Goal: Information Seeking & Learning: Learn about a topic

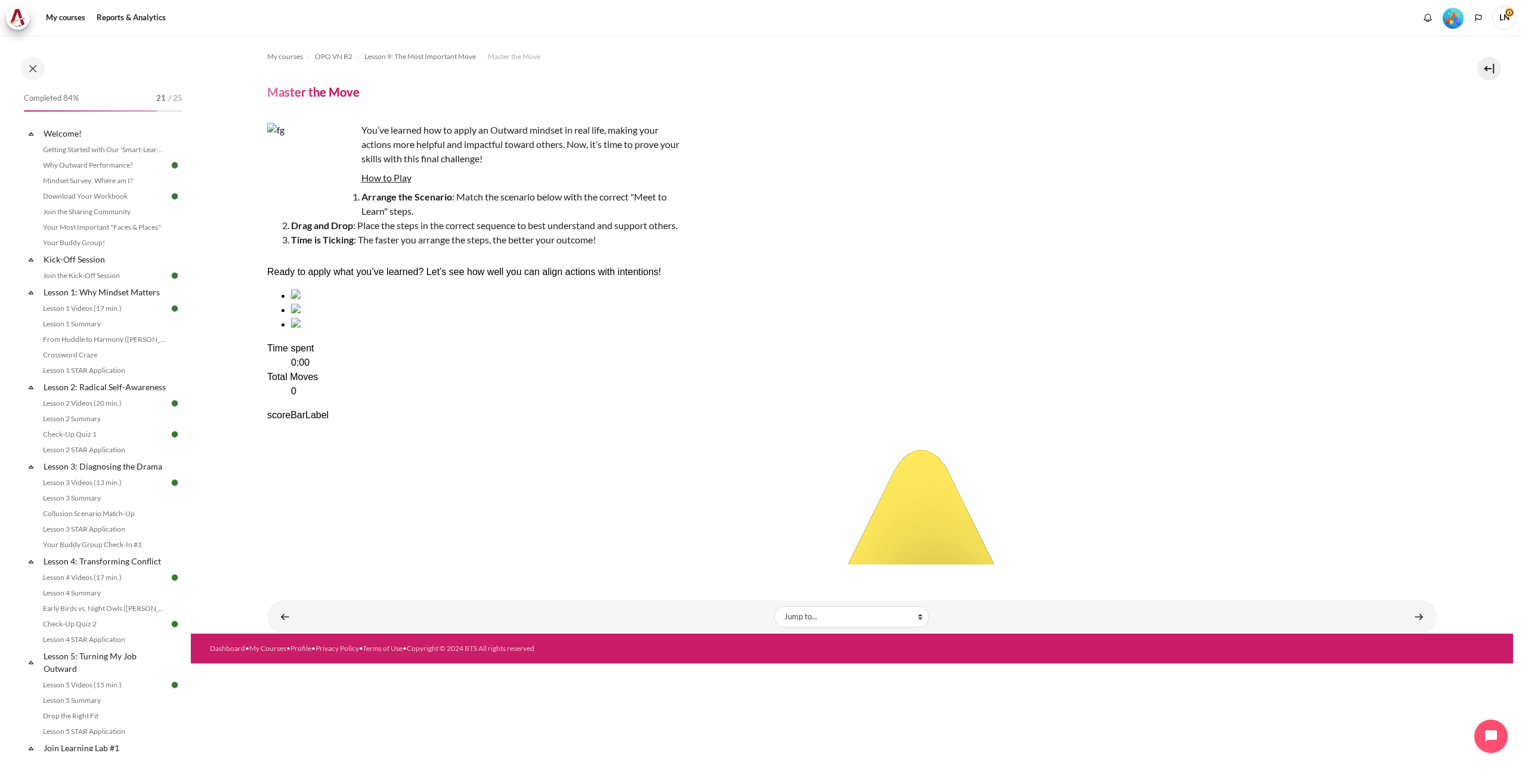
scroll to position [776, 0]
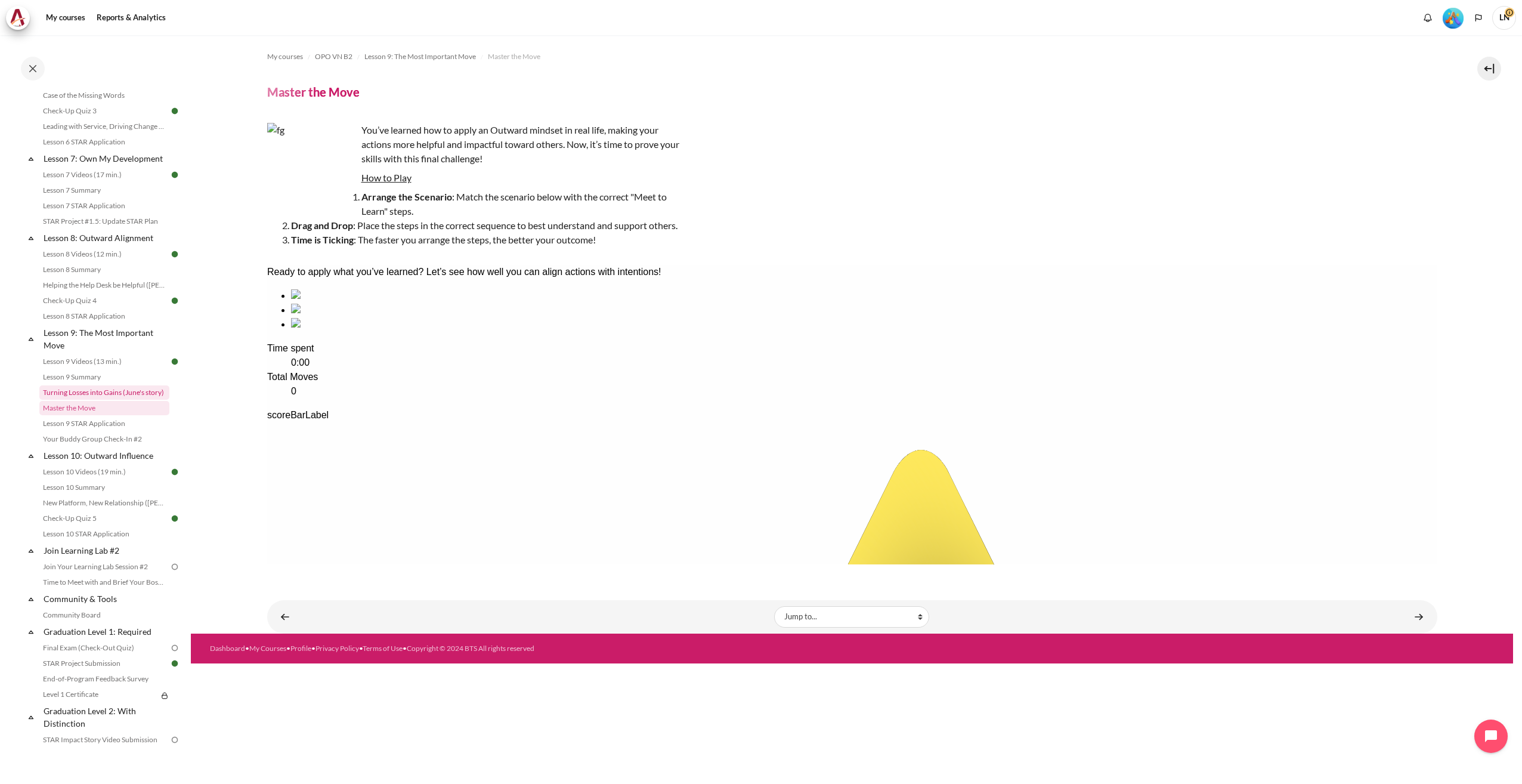
click at [100, 399] on link "Turning Losses into Gains (June's story)" at bounding box center [105, 392] width 130 height 14
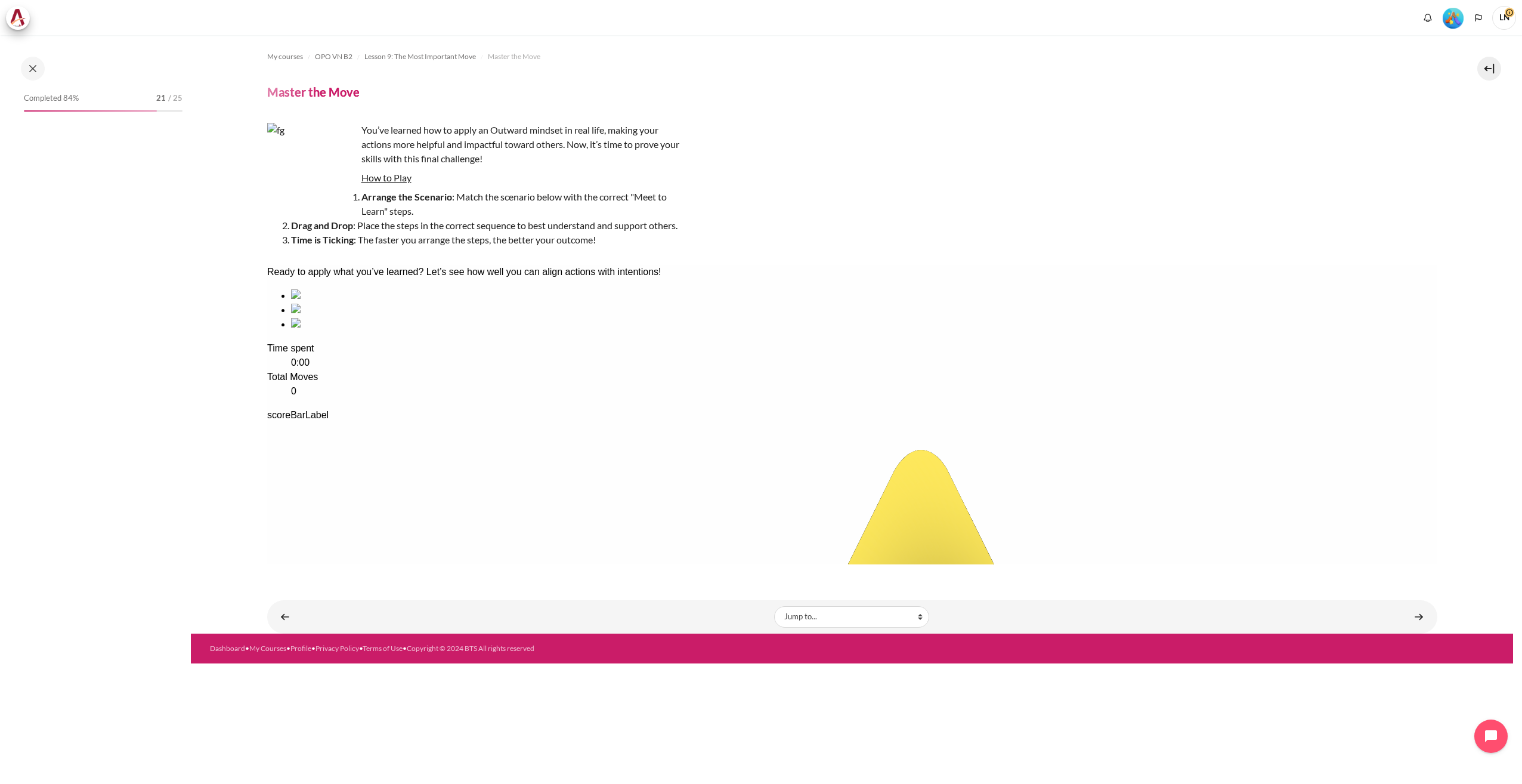
scroll to position [776, 0]
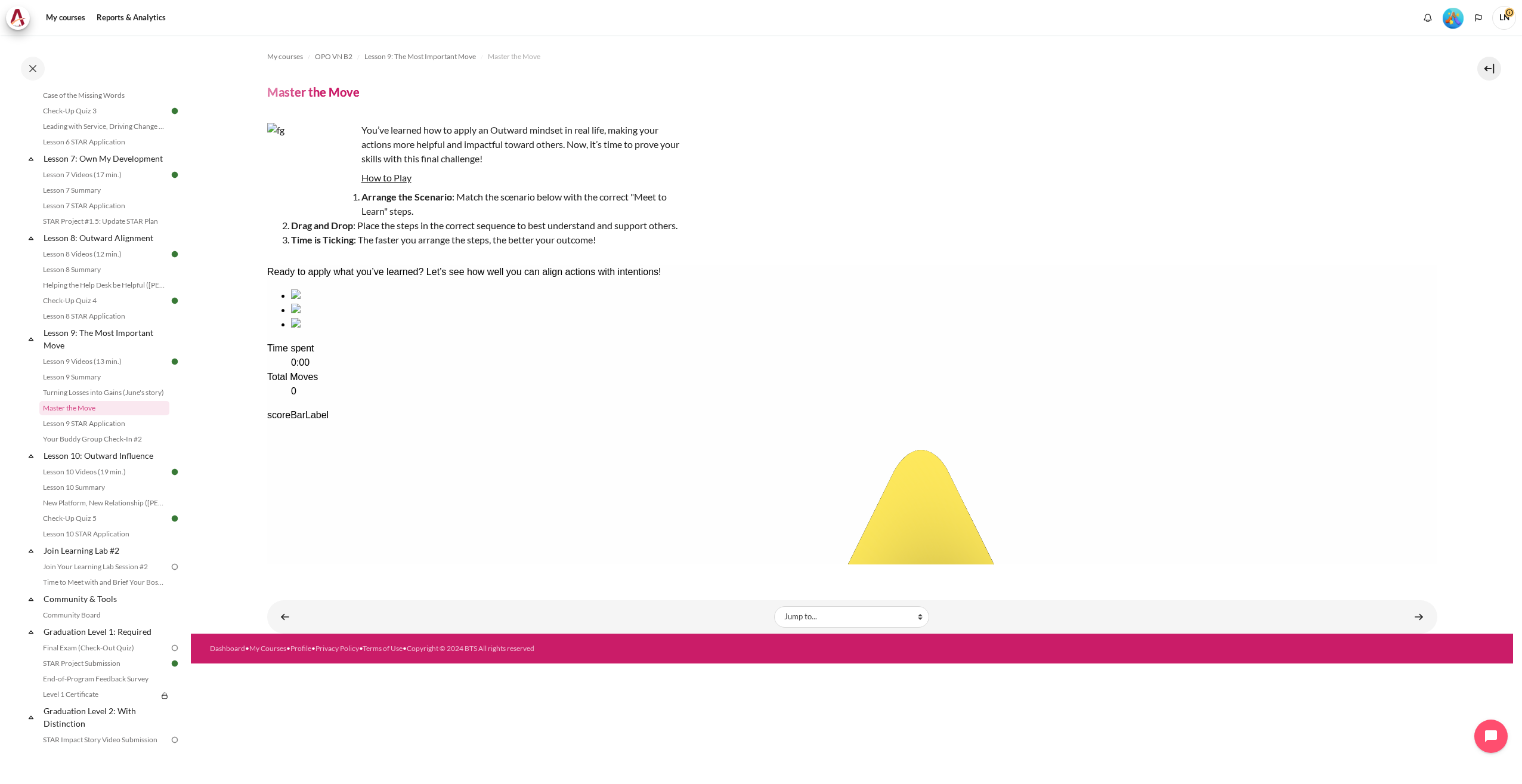
drag, startPoint x: 1123, startPoint y: 303, endPoint x: 1076, endPoint y: 289, distance: 49.0
click at [86, 384] on link "Lesson 9 Summary" at bounding box center [105, 376] width 130 height 14
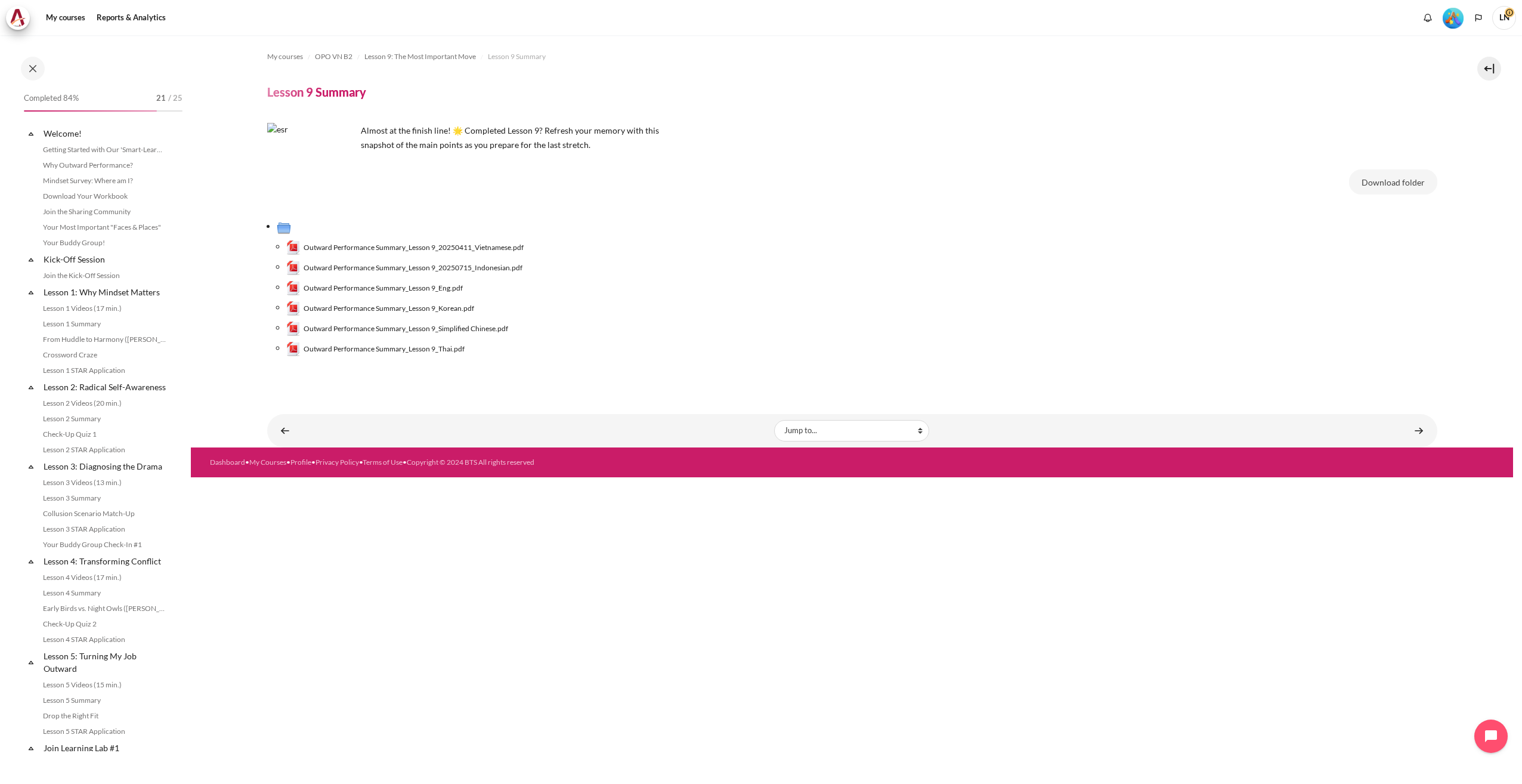
scroll to position [745, 0]
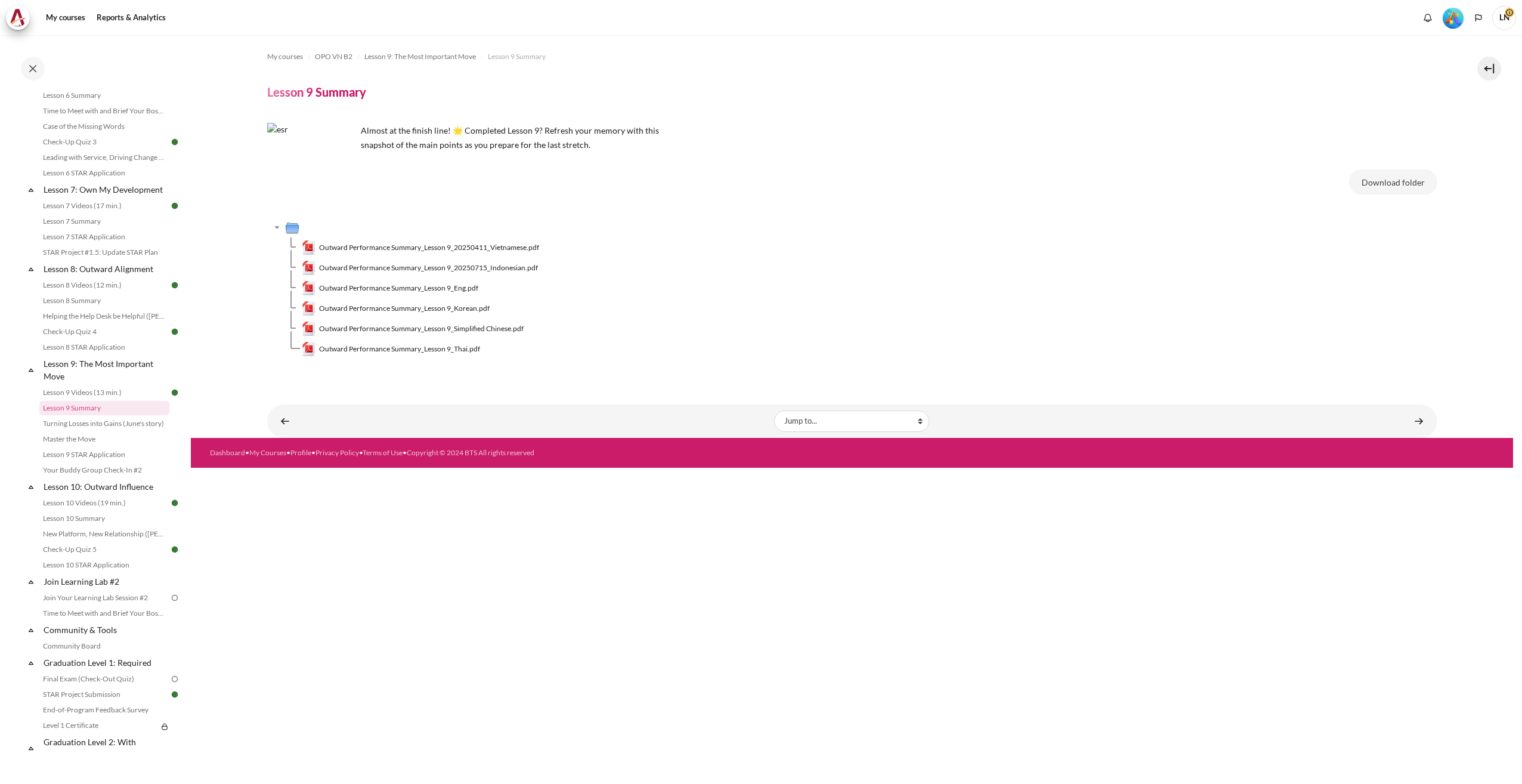
drag, startPoint x: 885, startPoint y: 571, endPoint x: 885, endPoint y: 578, distance: 7.0
click at [885, 571] on div "My courses OPO VN B2 Lesson 9: The Most Important Move Lesson 9 Summary Lesson …" at bounding box center [852, 409] width 1323 height 749
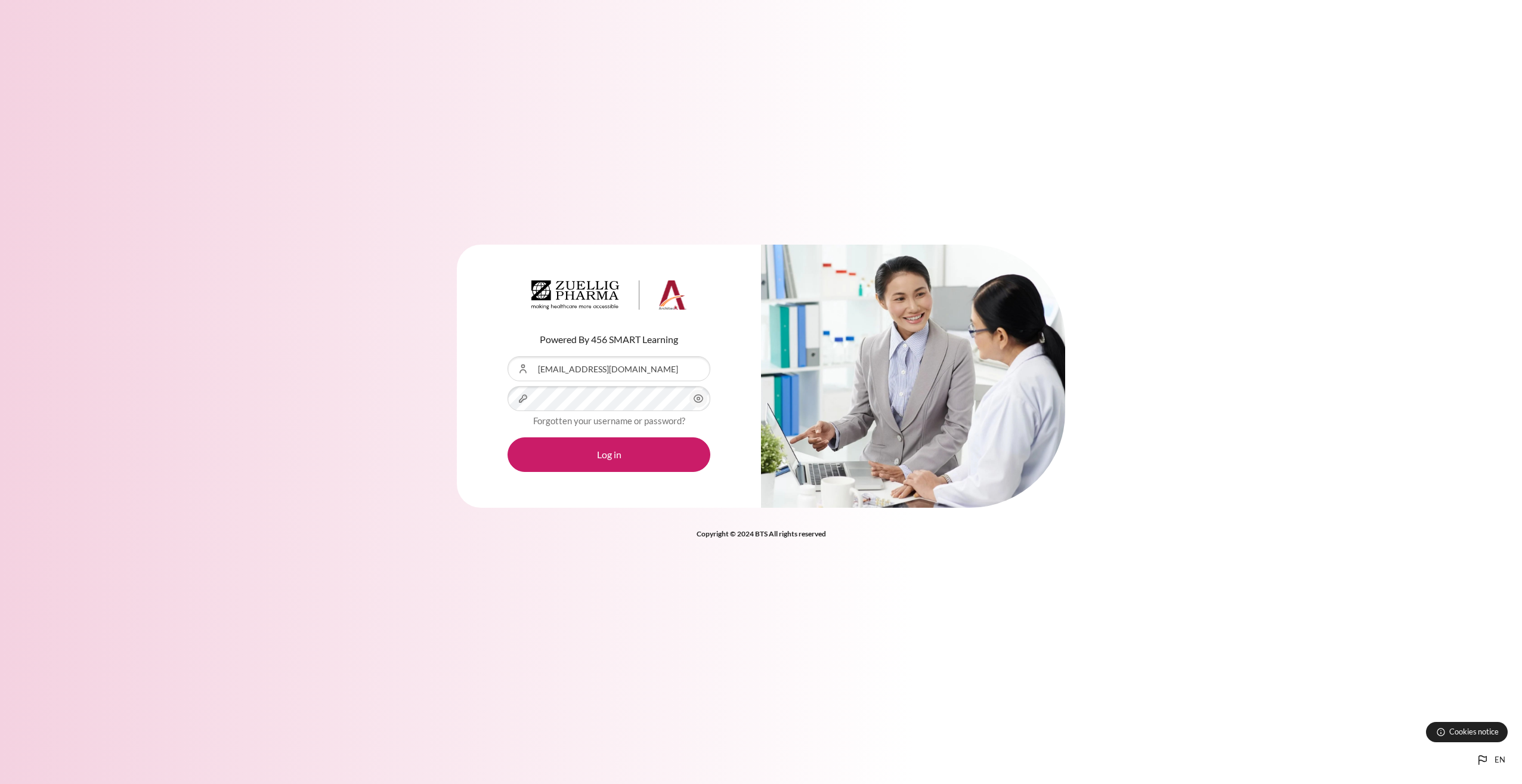
click at [1406, 87] on div "Powered By 456 SMART Learning Username or Email Address [EMAIL_ADDRESS][DOMAIN_…" at bounding box center [761, 392] width 1522 height 784
